Goal: Information Seeking & Learning: Check status

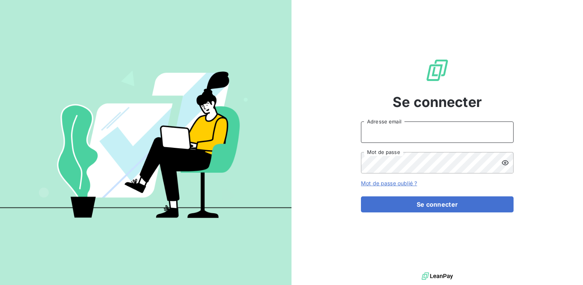
click at [370, 138] on input "Adresse email" at bounding box center [437, 131] width 153 height 21
type input "mmatignon@litov-oenologie.fr"
click at [507, 163] on icon at bounding box center [506, 163] width 8 height 8
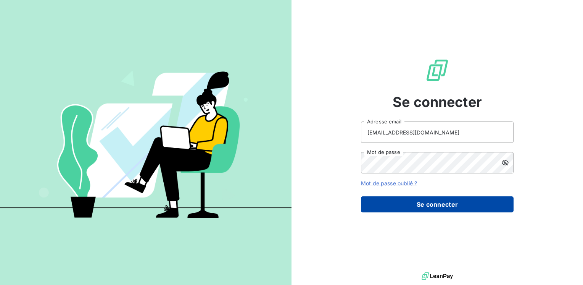
click at [480, 199] on button "Se connecter" at bounding box center [437, 204] width 153 height 16
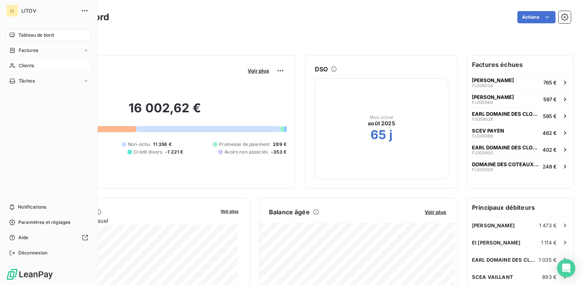
click at [23, 66] on span "Clients" at bounding box center [26, 65] width 15 height 7
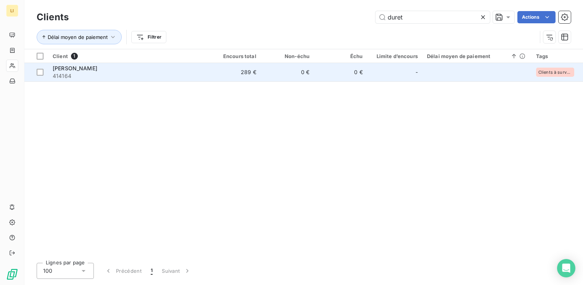
type input "duret"
click at [258, 69] on td "289 €" at bounding box center [234, 72] width 53 height 18
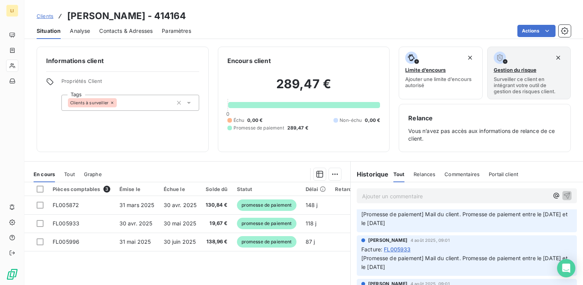
scroll to position [38, 0]
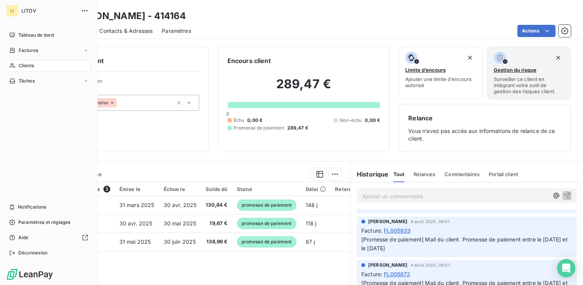
click at [12, 65] on icon at bounding box center [12, 66] width 6 height 6
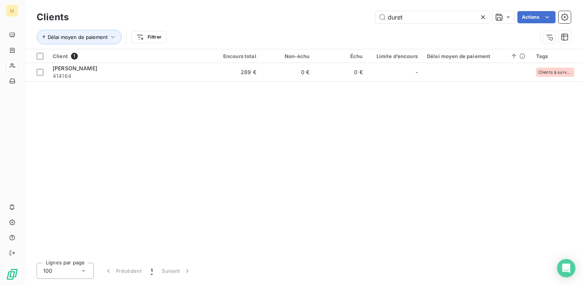
drag, startPoint x: 405, startPoint y: 18, endPoint x: 337, endPoint y: 19, distance: 67.6
click at [338, 19] on div "duret Actions" at bounding box center [324, 17] width 493 height 12
type input "oster"
click at [259, 82] on div "Client 1 Encours total Non-échu Échu Limite d’encours Délai moyen de paiement T…" at bounding box center [303, 152] width 559 height 207
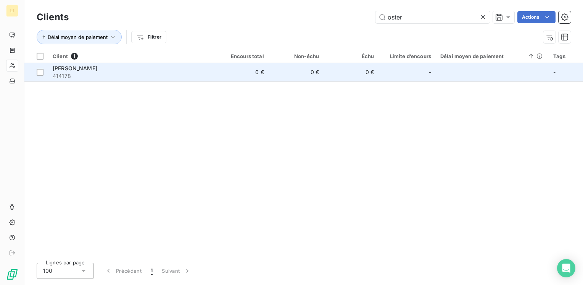
drag, startPoint x: 259, startPoint y: 82, endPoint x: 258, endPoint y: 79, distance: 4.0
click at [258, 79] on td "0 €" at bounding box center [240, 72] width 55 height 18
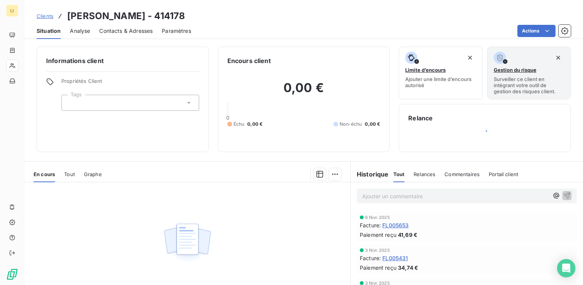
scroll to position [115, 0]
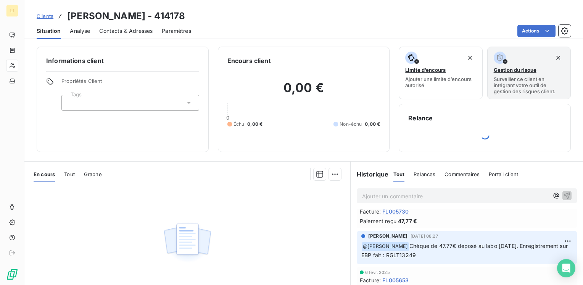
drag, startPoint x: 421, startPoint y: 245, endPoint x: 477, endPoint y: 259, distance: 57.5
click at [477, 259] on p "﻿ @ [PERSON_NAME] Chèque de 47.77€ déposé au labo [DATE]. Enregistrement sur EB…" at bounding box center [467, 251] width 211 height 18
copy span "Chèque de 47.77€ déposé au labo [DATE]. Enregistrement sur EBP fait : RGLT13249"
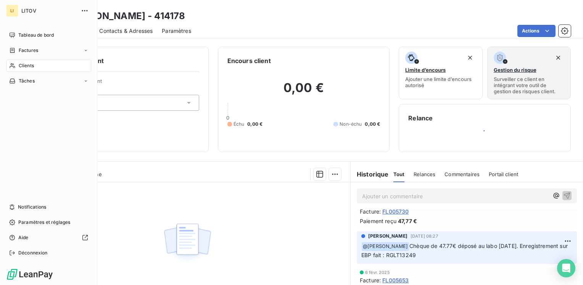
click at [17, 68] on div "Clients" at bounding box center [48, 66] width 85 height 12
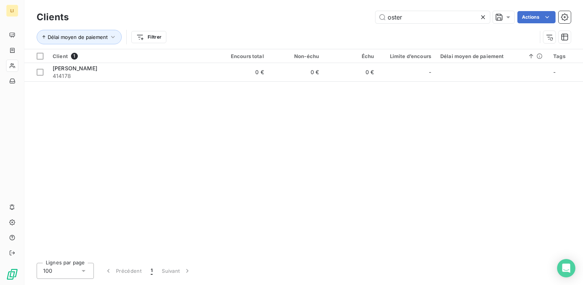
drag, startPoint x: 403, startPoint y: 18, endPoint x: 365, endPoint y: 16, distance: 38.6
click at [367, 16] on div "oster Actions" at bounding box center [324, 17] width 493 height 12
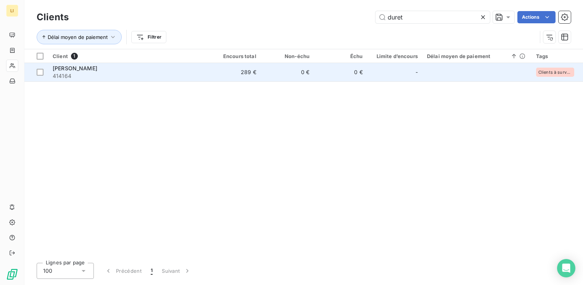
type input "duret"
click at [286, 73] on td "0 €" at bounding box center [287, 72] width 53 height 18
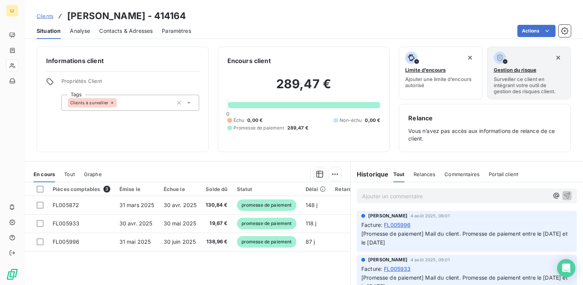
click at [514, 197] on p "Ajouter un commentaire ﻿" at bounding box center [455, 196] width 187 height 10
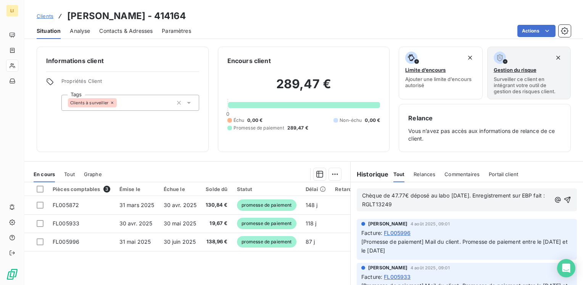
click at [358, 195] on div "Chèque de 47.77€ déposé au labo [DATE]. Enregistrement sur EBP fait : RGLT13249" at bounding box center [467, 199] width 220 height 23
click at [554, 202] on icon "button" at bounding box center [558, 200] width 8 height 8
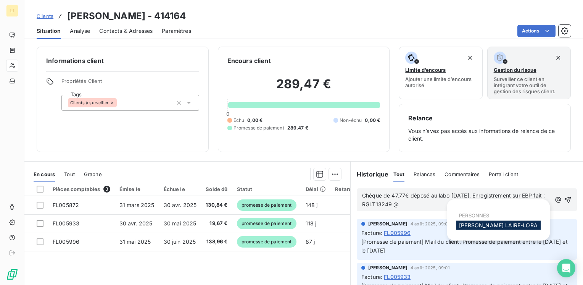
click at [511, 229] on div "[PERSON_NAME]" at bounding box center [498, 225] width 85 height 9
click at [510, 226] on span "[PERSON_NAME]" at bounding box center [498, 225] width 79 height 6
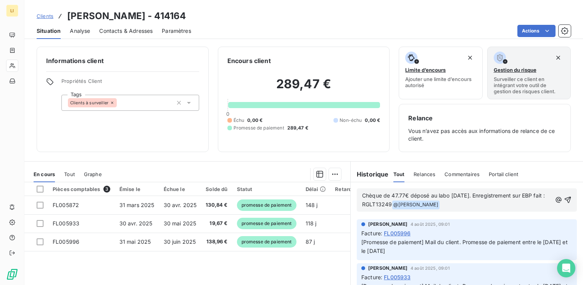
click at [483, 205] on p "Chèque de 47.77€ déposé au labo [DATE]. Enregistrement sur EBP fait : RGLT13249…" at bounding box center [457, 200] width 190 height 18
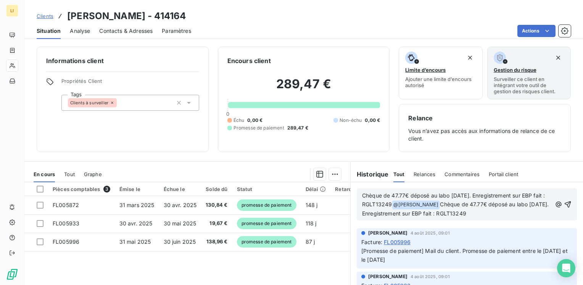
drag, startPoint x: 412, startPoint y: 203, endPoint x: 342, endPoint y: 189, distance: 72.2
click at [342, 189] on div "En cours Tout Graphe Pièces comptables 3 Émise le Échue le Solde dû Statut Déla…" at bounding box center [303, 256] width 559 height 191
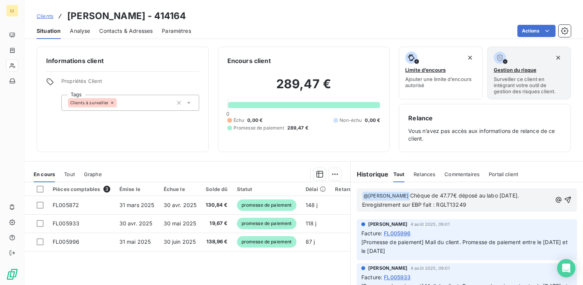
click at [466, 193] on span "Chèque de 47.77€ déposé au labo [DATE]. Enregistrement sur EBP fait : RGLT13249" at bounding box center [441, 200] width 158 height 16
click at [501, 202] on p "﻿ @ [PERSON_NAME] ﻿ Chèque de 289.47€ déposé au labo [DATE]. Enregistrement sur…" at bounding box center [457, 200] width 190 height 18
click at [504, 203] on p "﻿ @ [PERSON_NAME] ﻿ Chèque de 289.47€ déposé au labo [DATE]. Enregistrement sur…" at bounding box center [457, 200] width 190 height 18
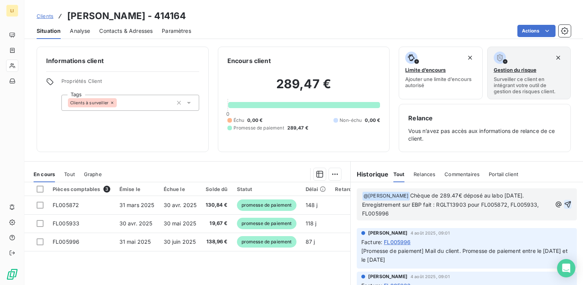
click at [565, 203] on icon "button" at bounding box center [568, 204] width 6 height 6
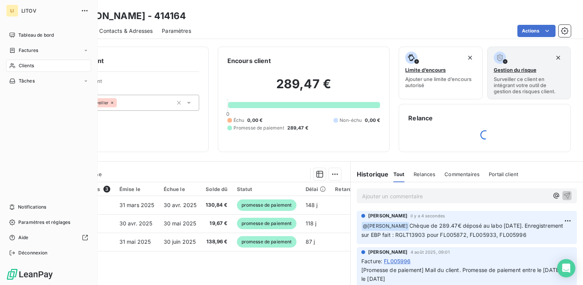
click at [17, 63] on div "Clients" at bounding box center [48, 66] width 85 height 12
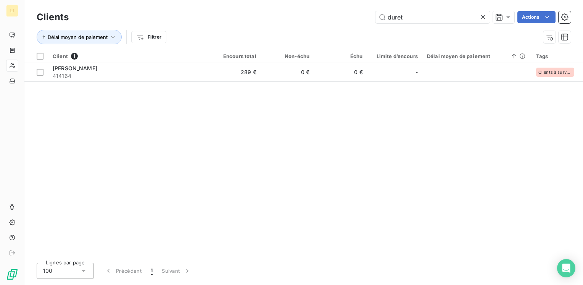
drag, startPoint x: 391, startPoint y: 14, endPoint x: 358, endPoint y: 15, distance: 32.8
click at [359, 15] on div "duret Actions" at bounding box center [324, 17] width 493 height 12
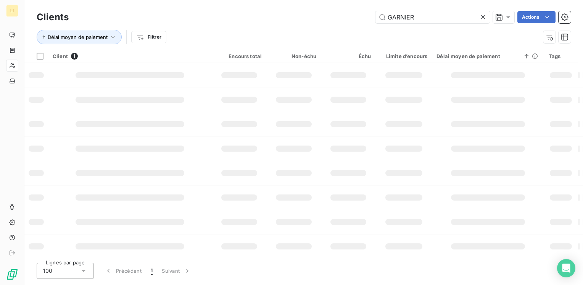
type input "GARNIER"
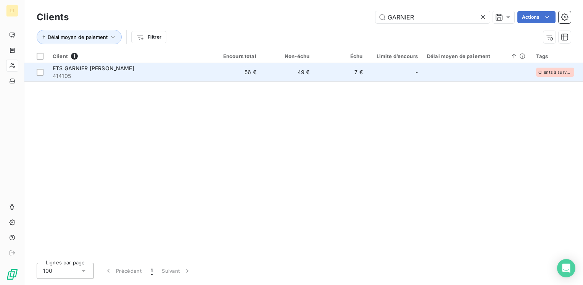
click at [287, 74] on td "49 €" at bounding box center [287, 72] width 53 height 18
